Goal: Contribute content: Add original content to the website for others to see

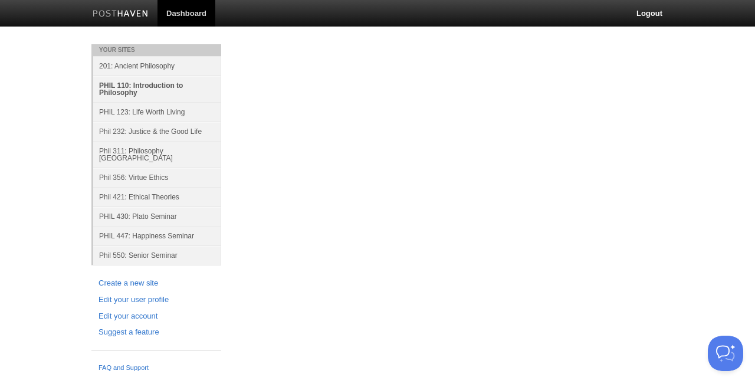
click at [150, 85] on link "PHIL 110: Introduction to Philosophy" at bounding box center [157, 89] width 128 height 27
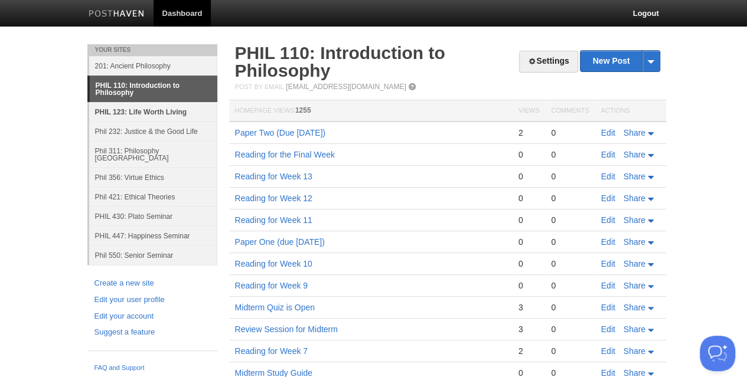
click at [161, 114] on link "PHIL 123: Life Worth Living" at bounding box center [153, 111] width 128 height 19
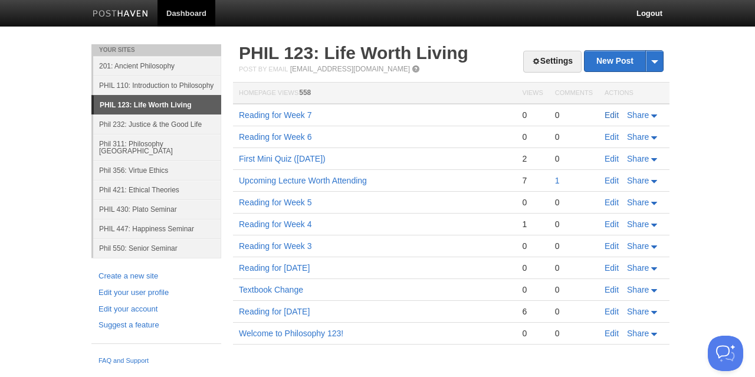
click at [608, 113] on link "Edit" at bounding box center [612, 114] width 14 height 9
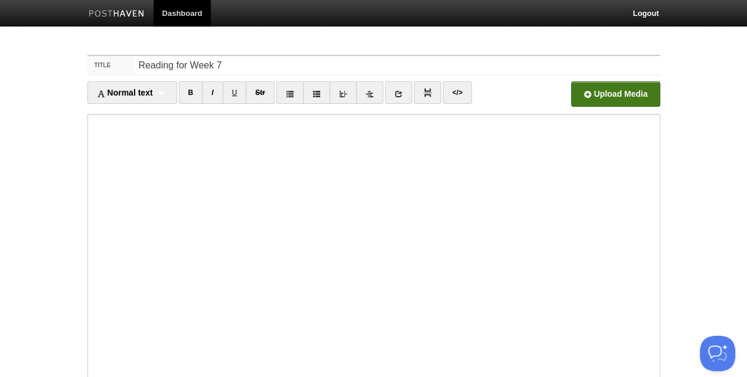
click at [584, 94] on input "file" at bounding box center [259, 97] width 894 height 60
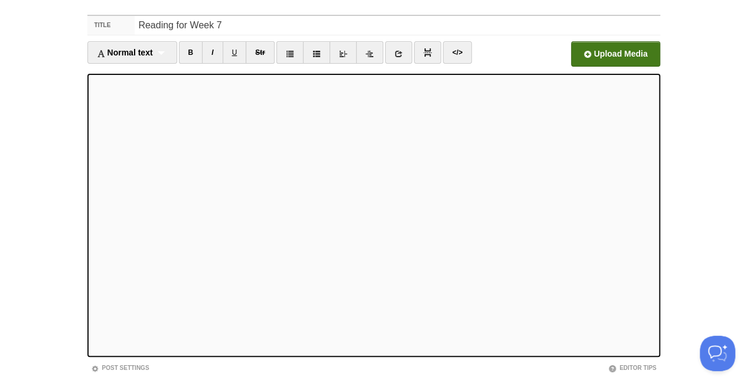
scroll to position [120, 0]
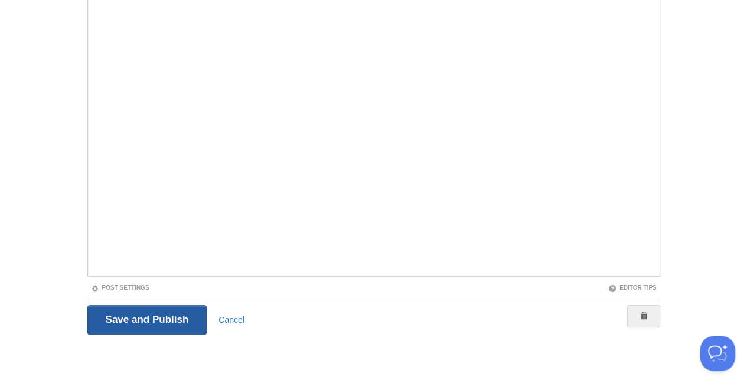
click at [155, 315] on input "Save and Publish" at bounding box center [147, 320] width 120 height 30
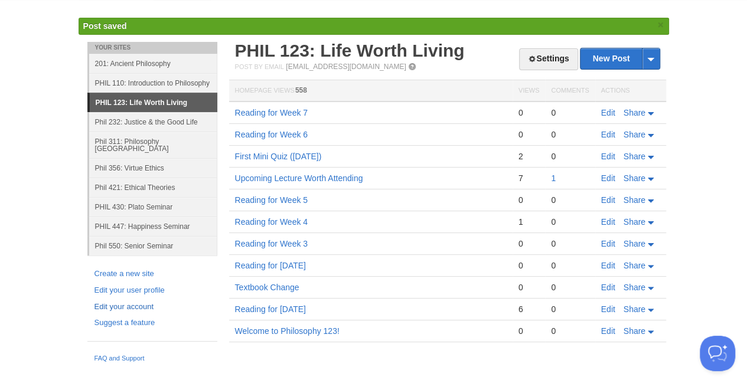
scroll to position [24, 0]
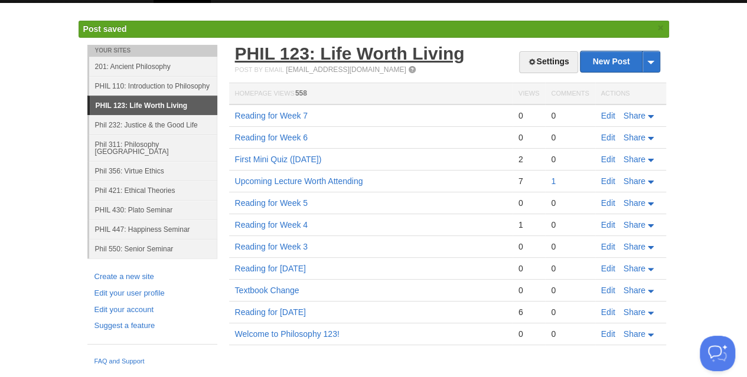
click at [319, 55] on link "PHIL 123: Life Worth Living" at bounding box center [350, 53] width 230 height 19
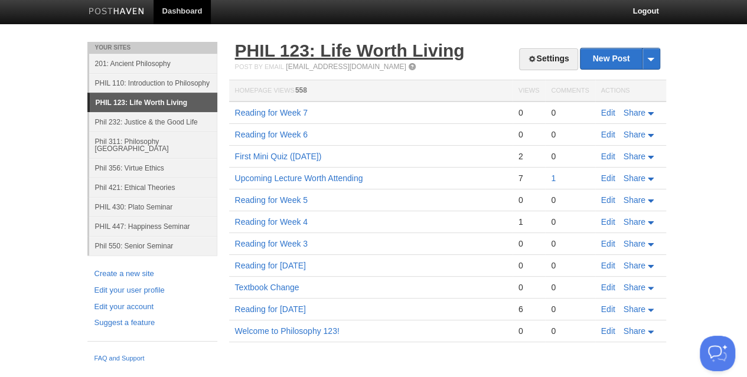
scroll to position [0, 0]
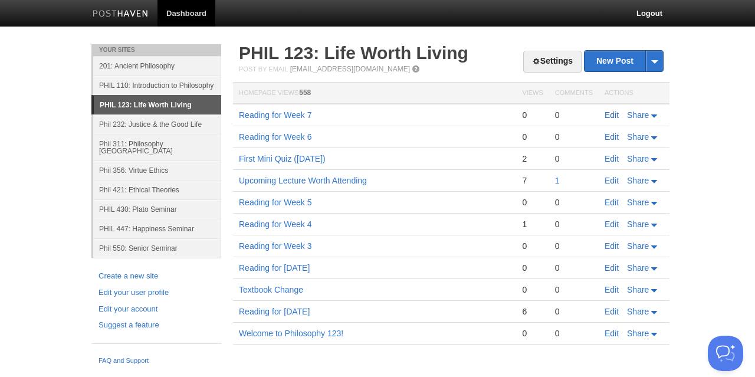
click at [614, 117] on link "Edit" at bounding box center [612, 114] width 14 height 9
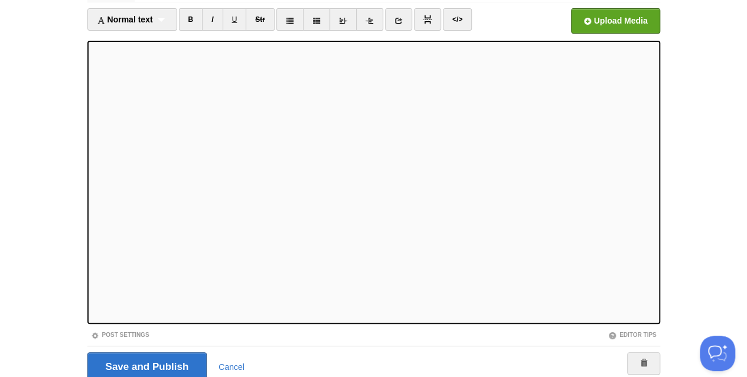
scroll to position [120, 0]
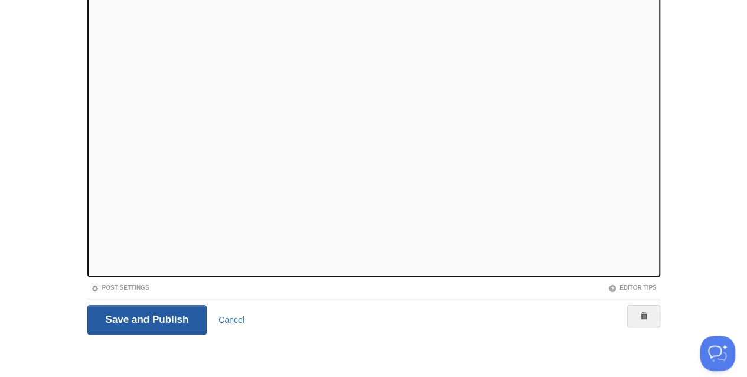
click at [123, 313] on input "Save and Publish" at bounding box center [147, 320] width 120 height 30
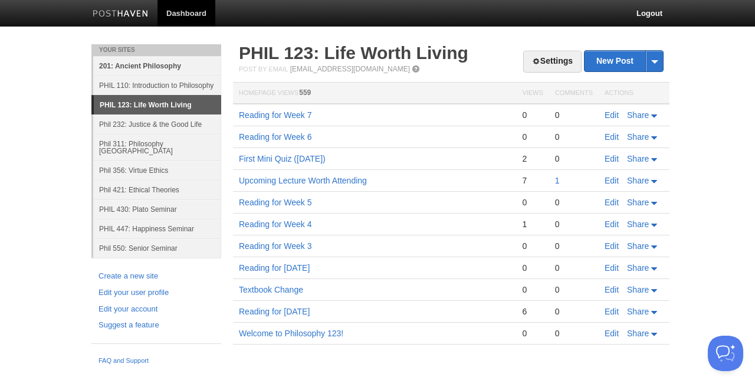
click at [143, 66] on link "201: Ancient Philosophy" at bounding box center [157, 65] width 128 height 19
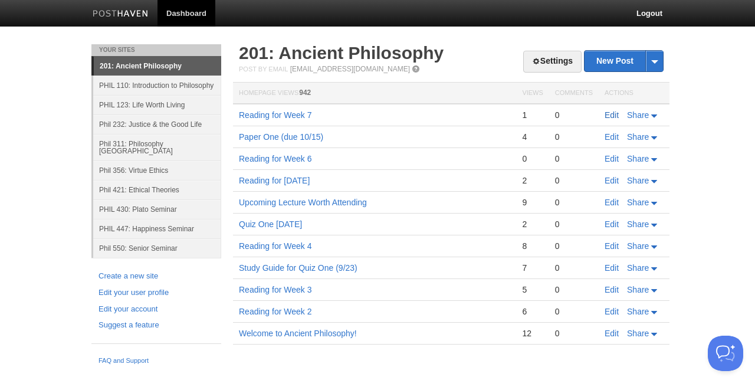
click at [613, 117] on link "Edit" at bounding box center [612, 114] width 14 height 9
click at [378, 48] on link "201: Ancient Philosophy" at bounding box center [341, 52] width 205 height 19
click at [609, 117] on link "Edit" at bounding box center [612, 114] width 14 height 9
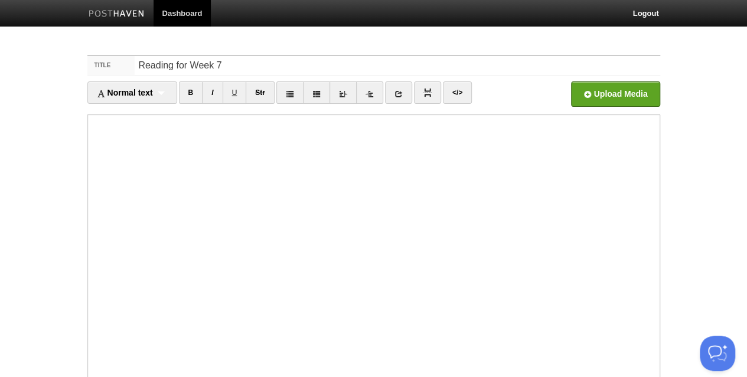
click at [90, 121] on iframe at bounding box center [373, 255] width 572 height 283
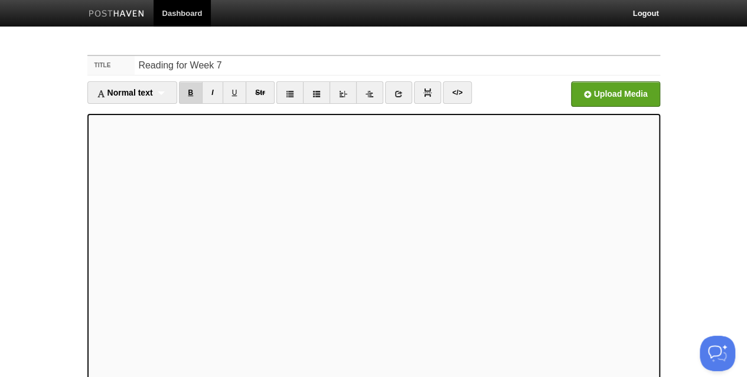
click at [199, 93] on link "B" at bounding box center [191, 92] width 24 height 22
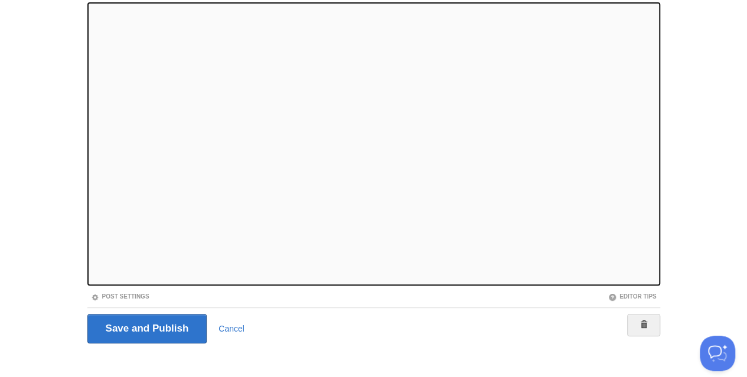
scroll to position [118, 0]
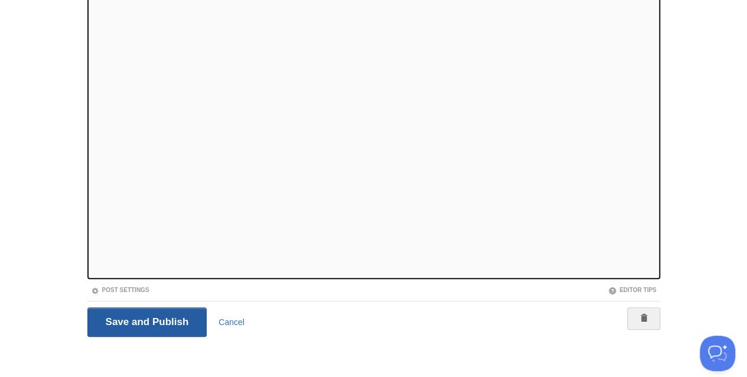
click at [159, 315] on input "Save and Publish" at bounding box center [147, 322] width 120 height 30
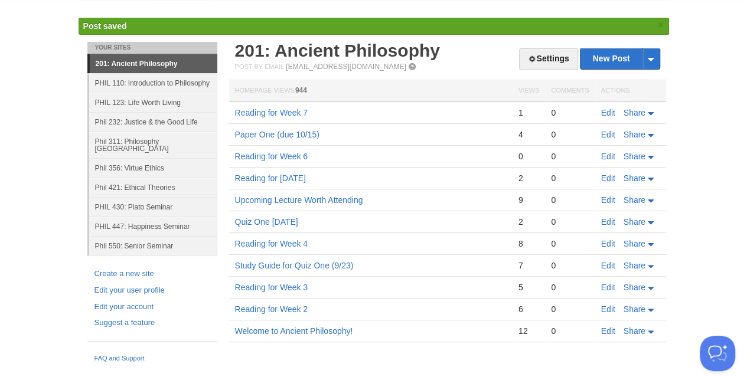
scroll to position [24, 0]
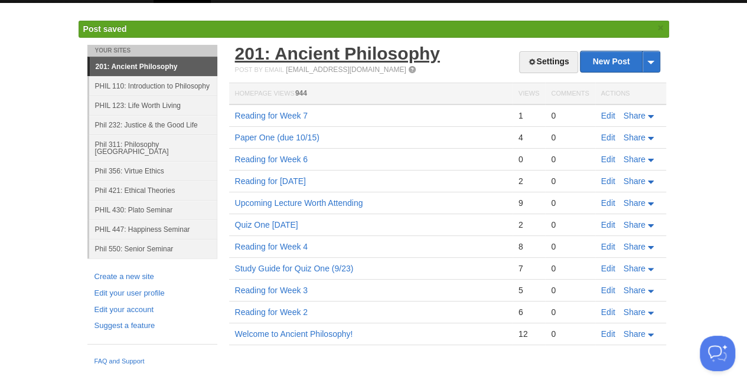
click at [286, 46] on link "201: Ancient Philosophy" at bounding box center [337, 53] width 205 height 19
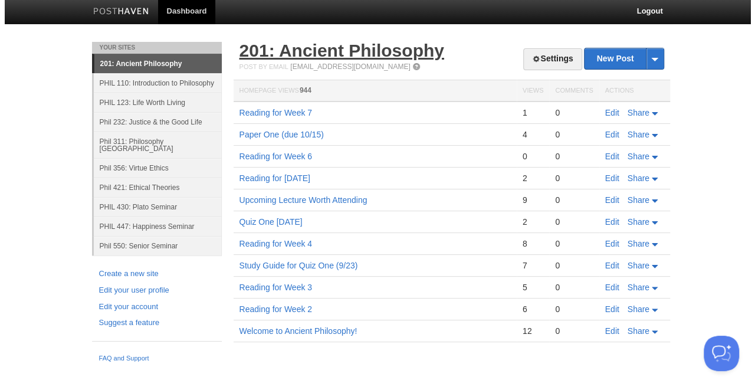
scroll to position [0, 0]
